Goal: Check status: Check status

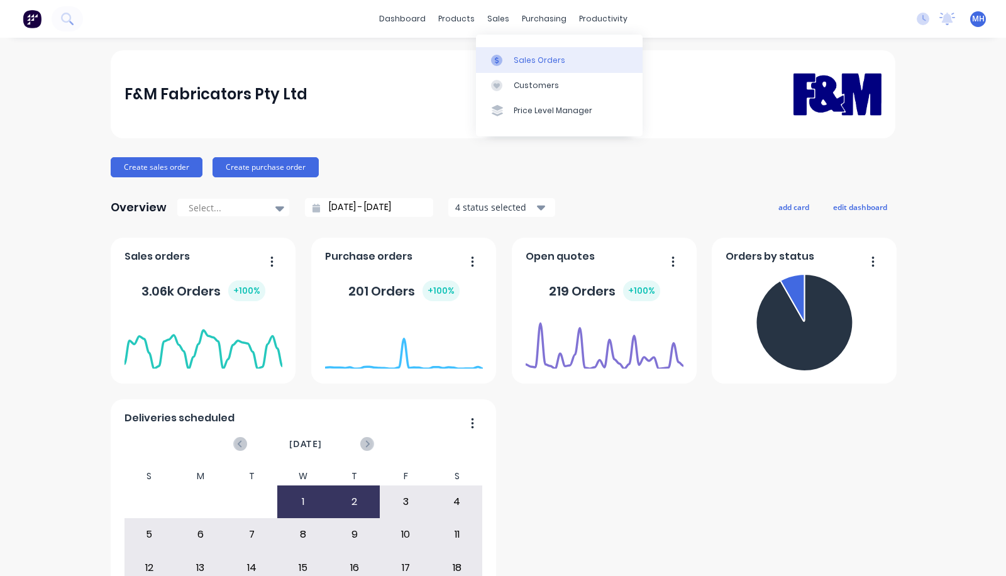
click at [518, 64] on div "Sales Orders" at bounding box center [540, 60] width 52 height 11
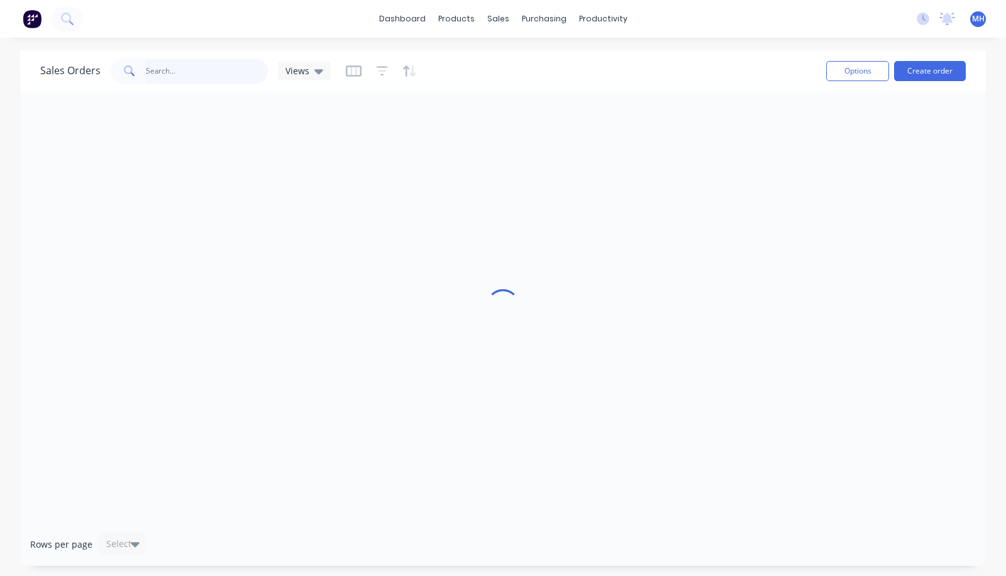
click at [171, 70] on input "text" at bounding box center [207, 70] width 123 height 25
type input "havendeen"
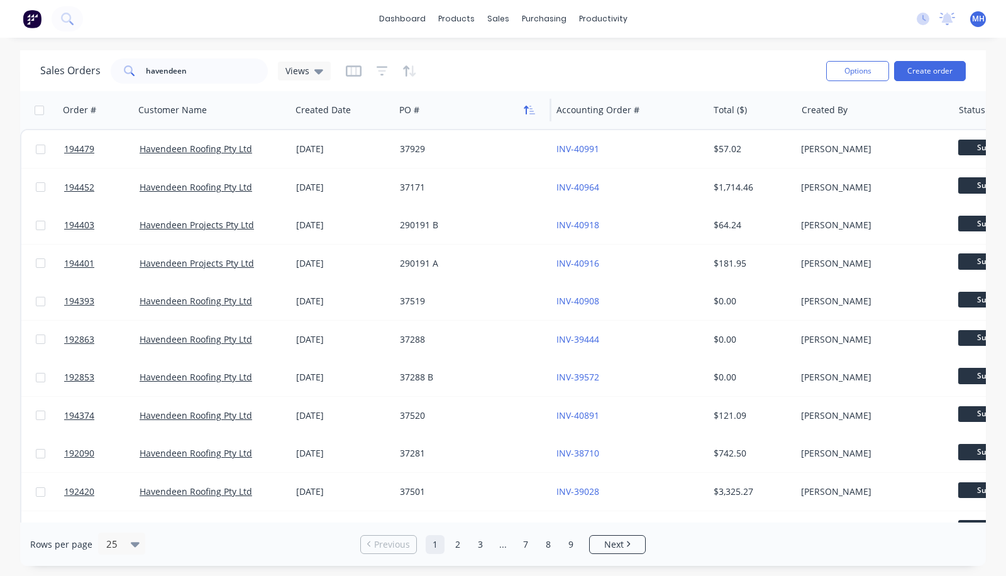
click at [534, 107] on icon "button" at bounding box center [529, 110] width 11 height 10
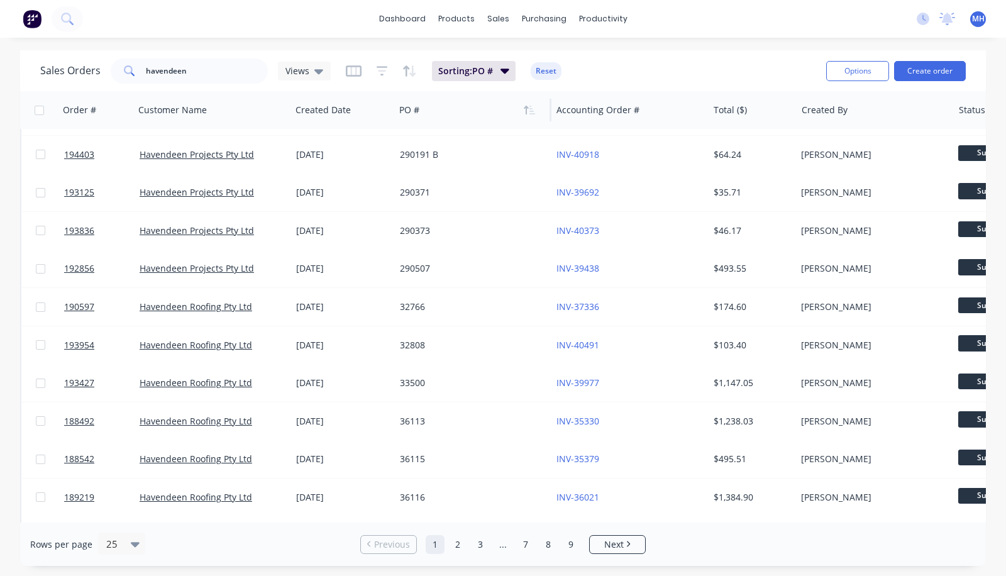
scroll to position [564, 0]
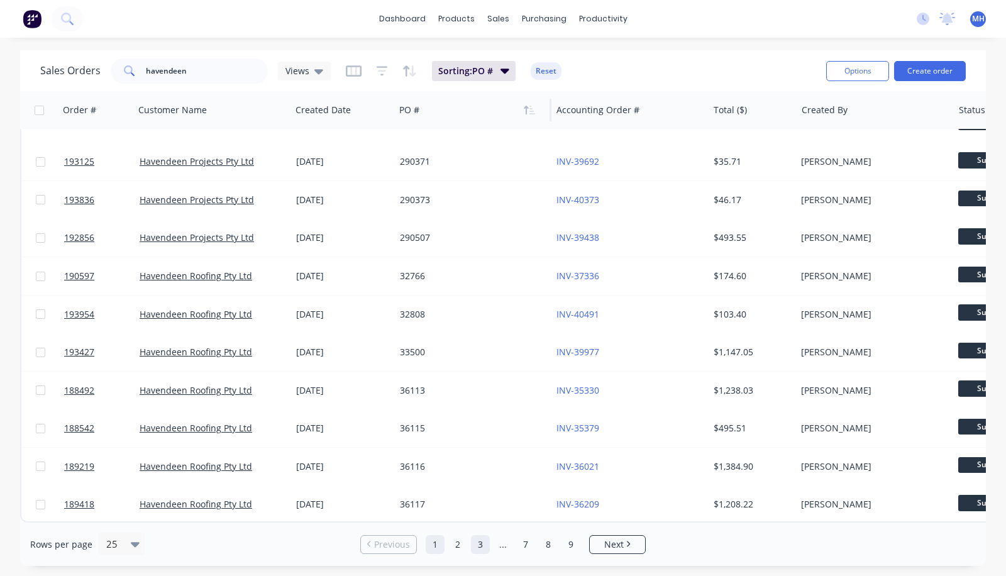
click at [481, 541] on link "3" at bounding box center [480, 544] width 19 height 19
click at [491, 549] on link "4" at bounding box center [491, 544] width 19 height 19
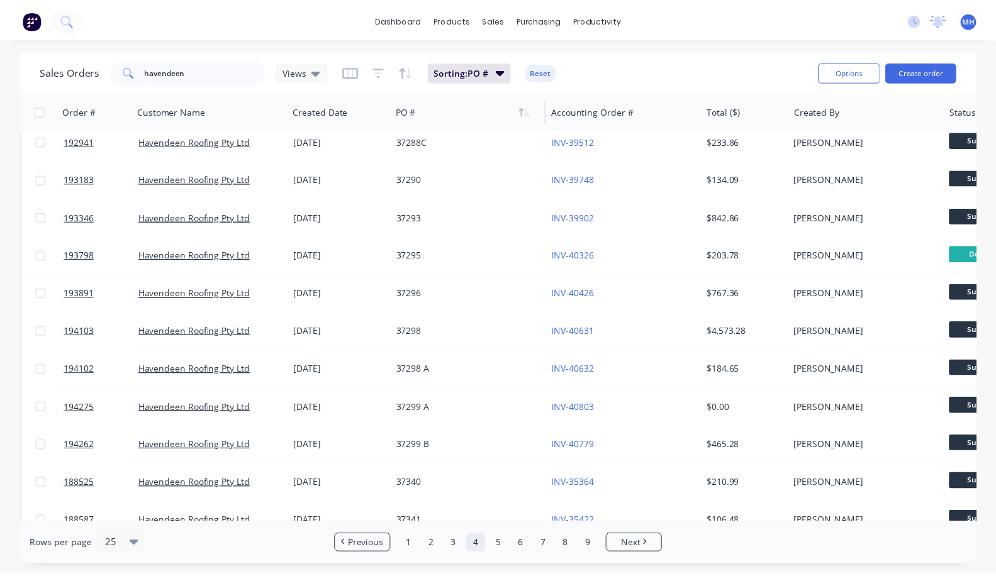
scroll to position [123, 0]
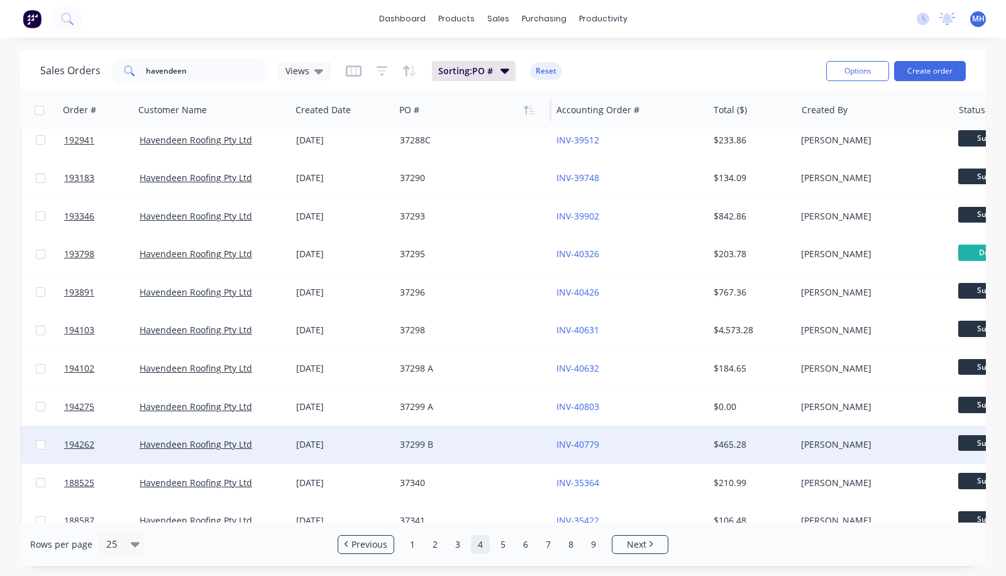
click at [366, 438] on div "[DATE]" at bounding box center [343, 444] width 94 height 13
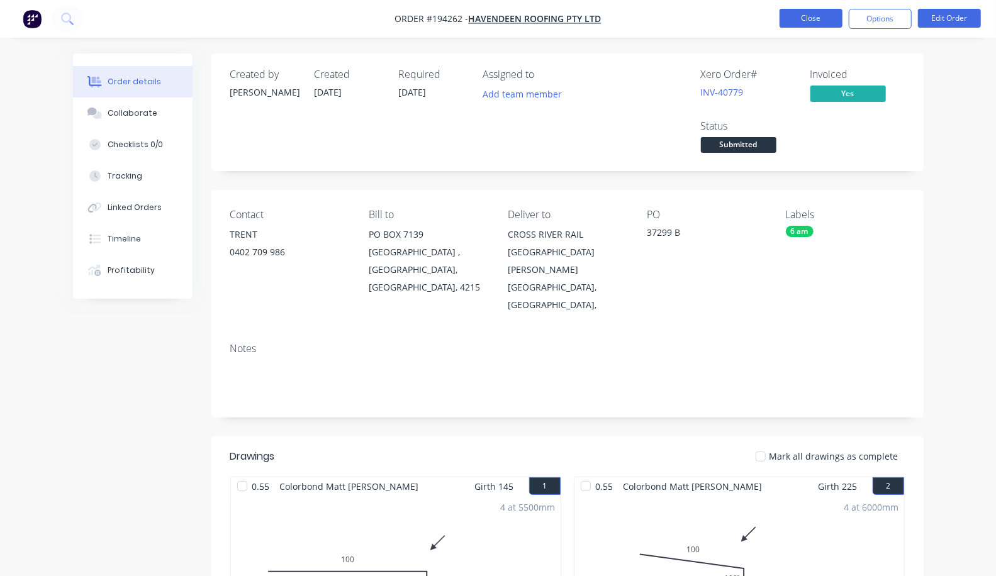
click at [808, 23] on button "Close" at bounding box center [810, 18] width 63 height 19
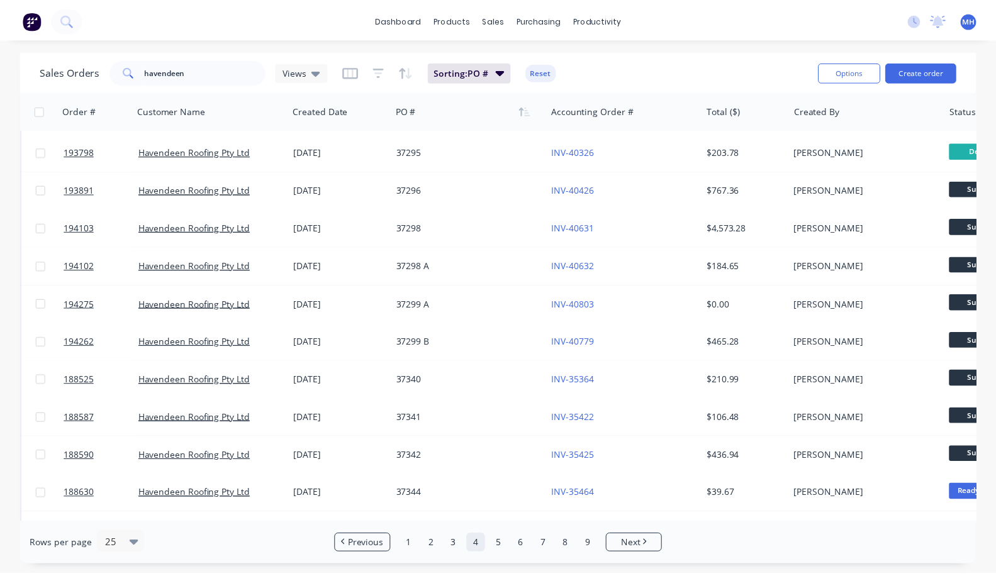
scroll to position [235, 0]
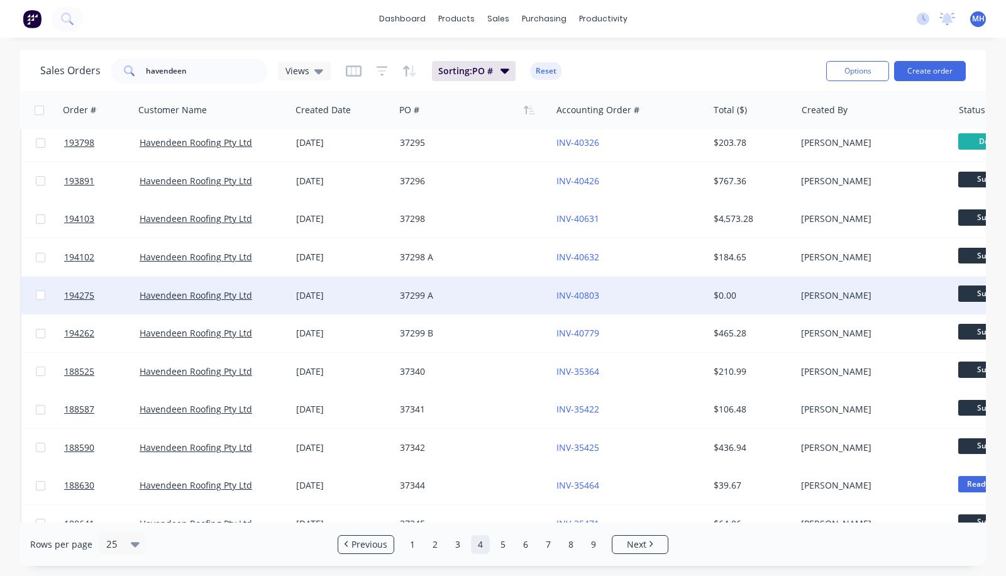
click at [450, 301] on div "37299 A" at bounding box center [473, 296] width 157 height 38
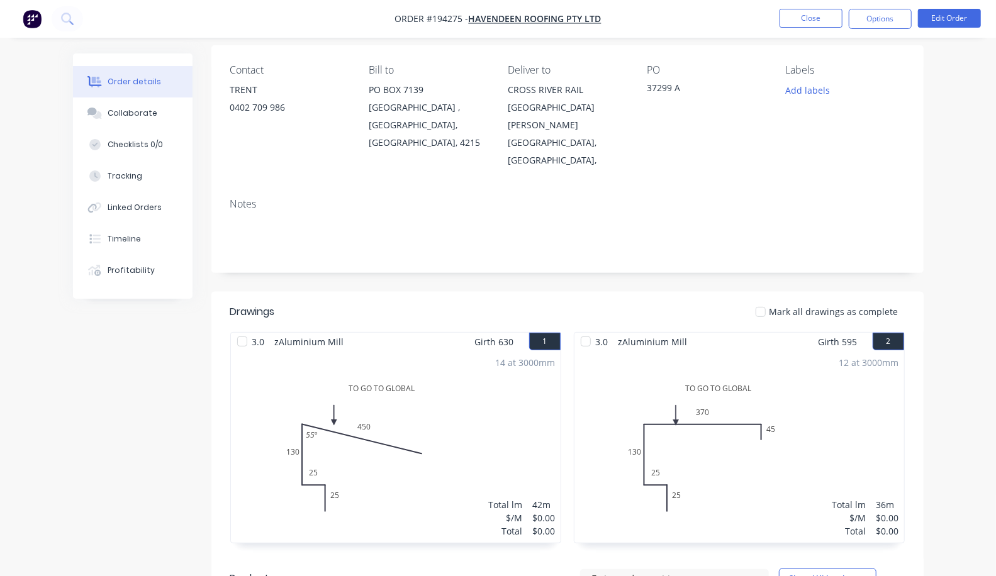
scroll to position [145, 0]
